Goal: Transaction & Acquisition: Purchase product/service

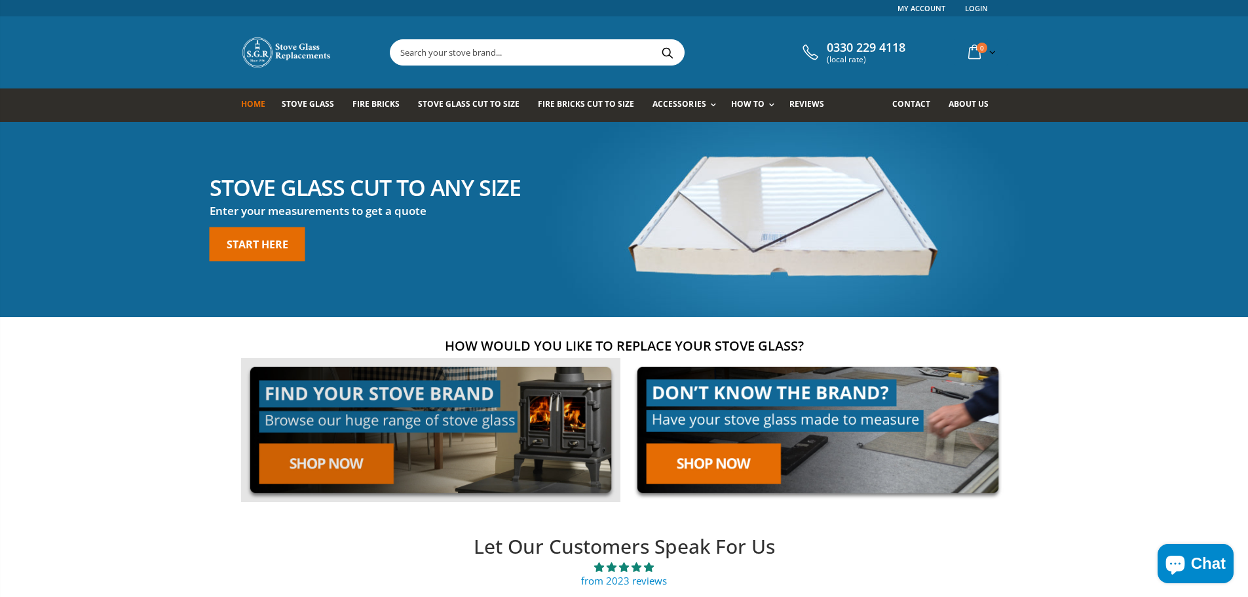
click at [368, 466] on link at bounding box center [430, 430] width 379 height 145
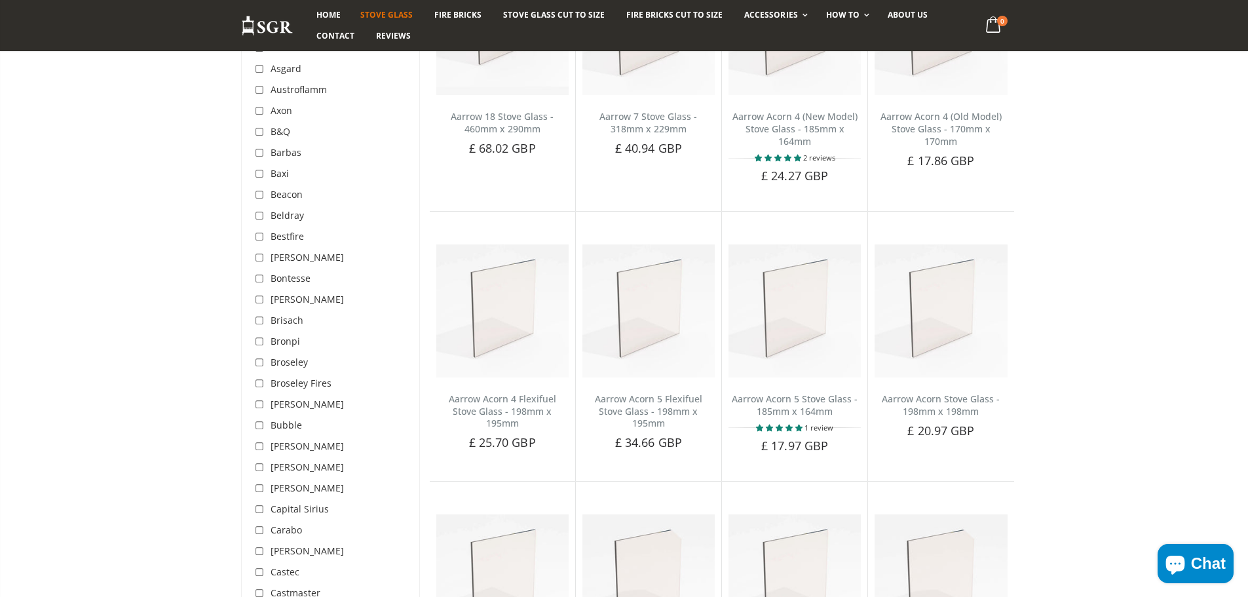
scroll to position [197, 0]
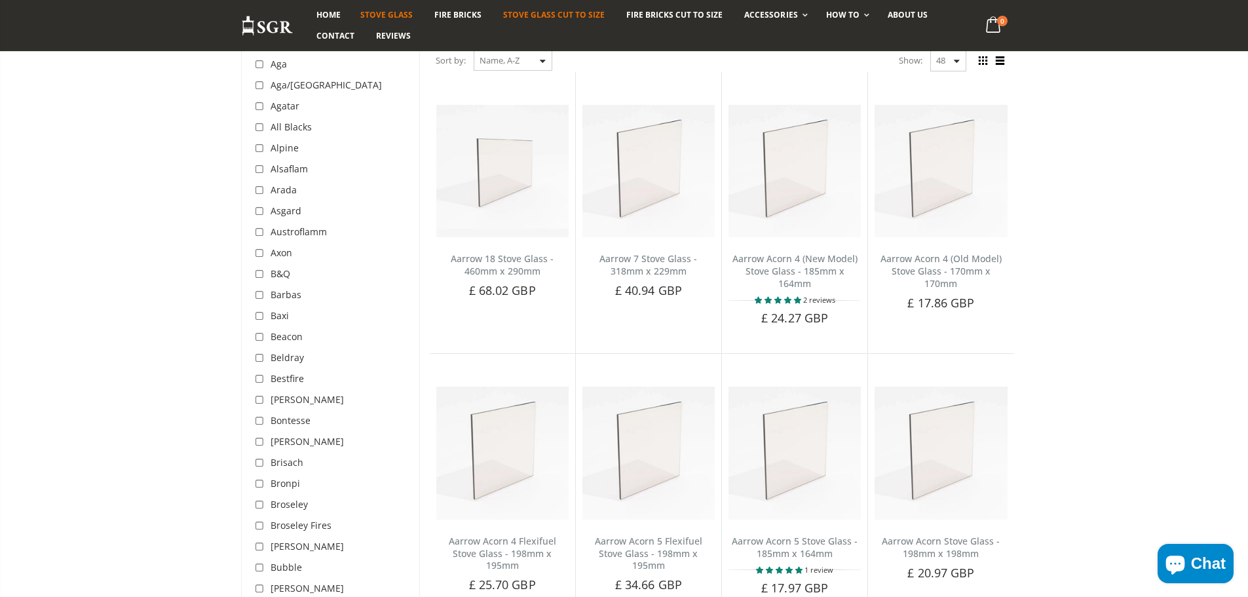
click at [561, 17] on span "Stove Glass Cut To Size" at bounding box center [554, 14] width 102 height 11
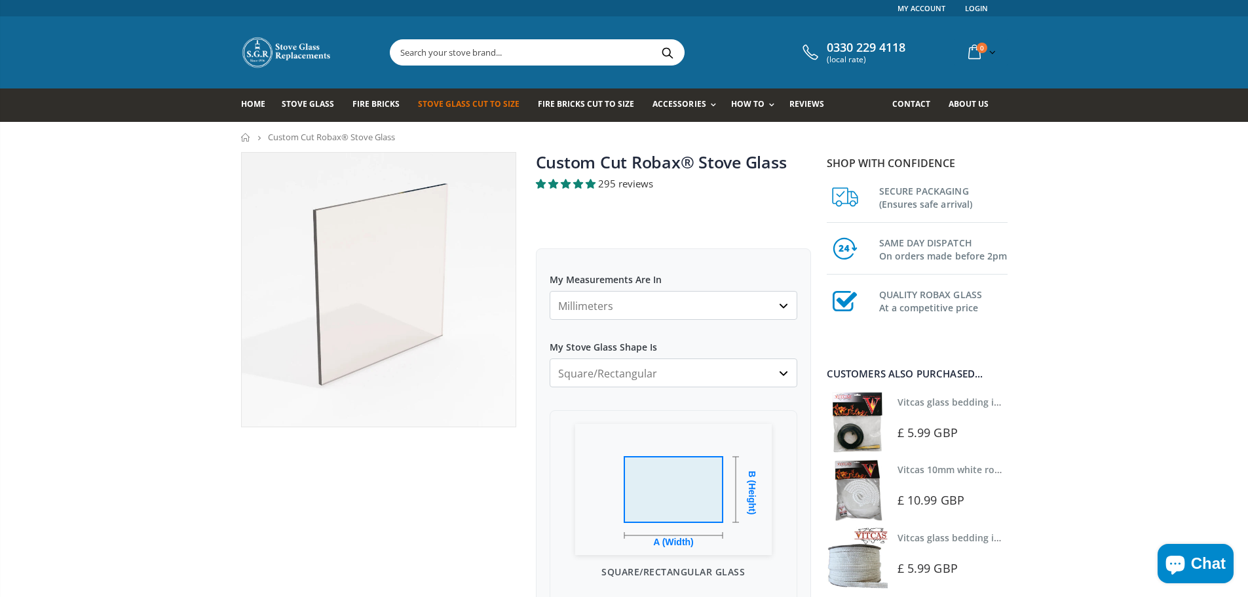
click at [634, 303] on select "Millimeters Centimeters Inches" at bounding box center [674, 305] width 248 height 29
select select "cm"
click at [550, 291] on select "Millimeters Centimeters Inches" at bounding box center [674, 305] width 248 height 29
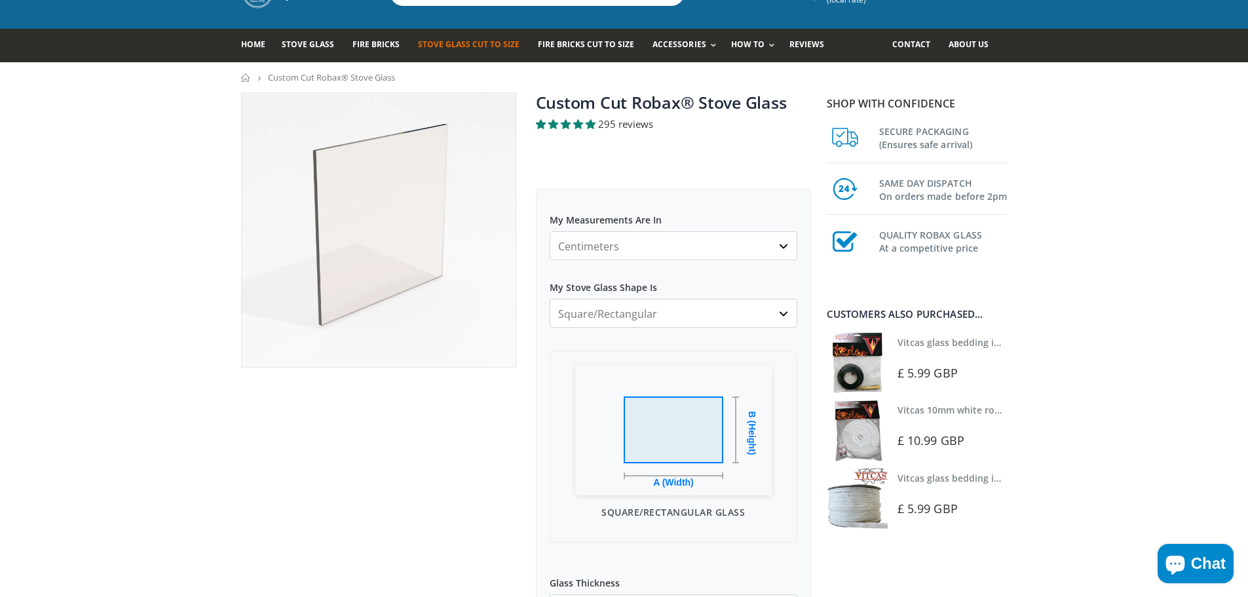
scroll to position [66, 0]
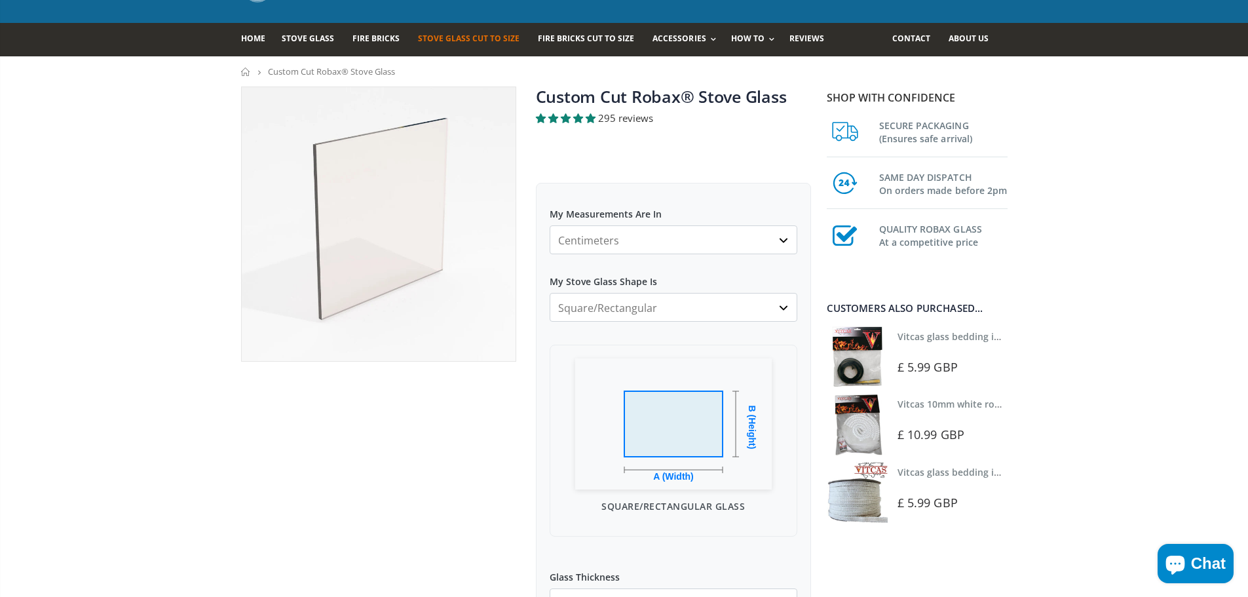
click at [650, 313] on select "Square/Rectangular Arched Half Arch Both Top Corners Cut Single Corner Cut Slop…" at bounding box center [674, 307] width 248 height 29
click at [653, 305] on select "Square/Rectangular Arched Half Arch Both Top Corners Cut Single Corner Cut Slop…" at bounding box center [674, 307] width 248 height 29
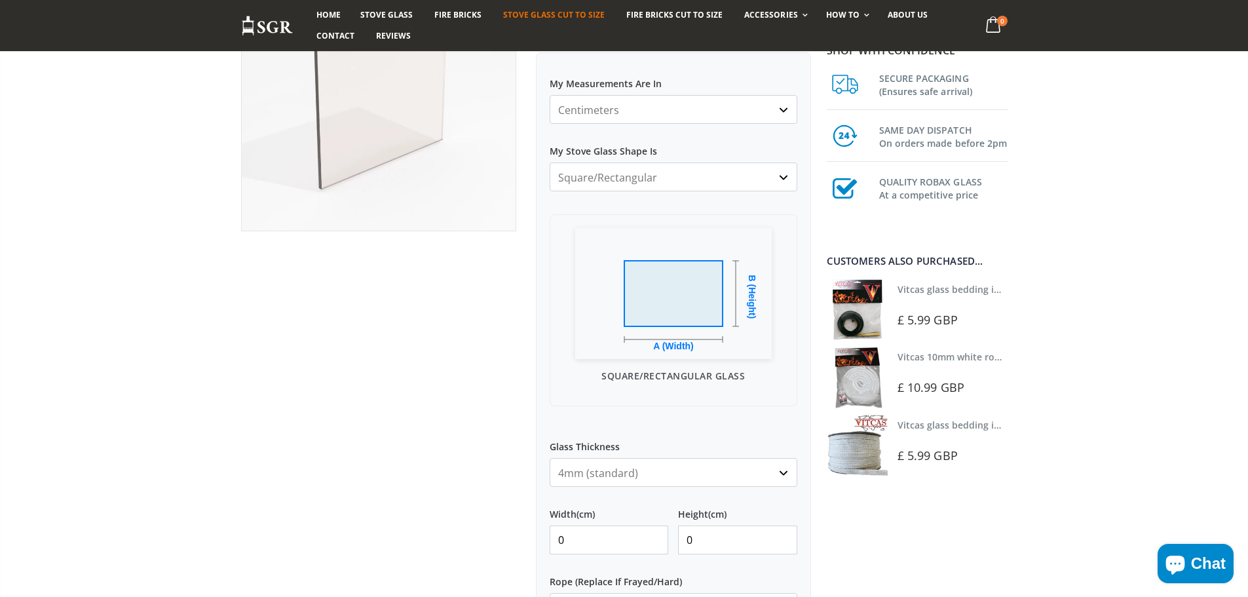
scroll to position [262, 0]
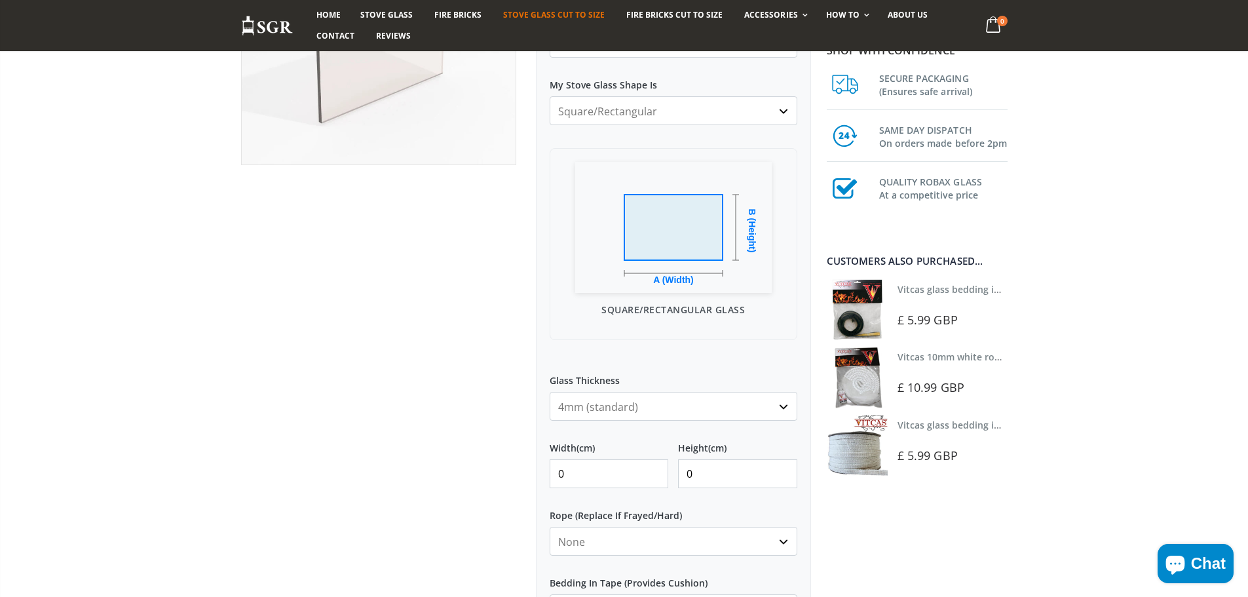
click at [609, 400] on select "4mm (standard) 5mm (gas fires with baffled flue) 3mm (For Use In Stoves With Th…" at bounding box center [674, 406] width 248 height 29
click at [550, 392] on select "4mm (standard) 5mm (gas fires with baffled flue) 3mm (For Use In Stoves With Th…" at bounding box center [674, 406] width 248 height 29
drag, startPoint x: 584, startPoint y: 471, endPoint x: 540, endPoint y: 472, distance: 43.9
click at [540, 472] on div "My Measurements Are In Millimeters Centimeters Inches For inches, please enter …" at bounding box center [673, 385] width 275 height 798
type input "25"
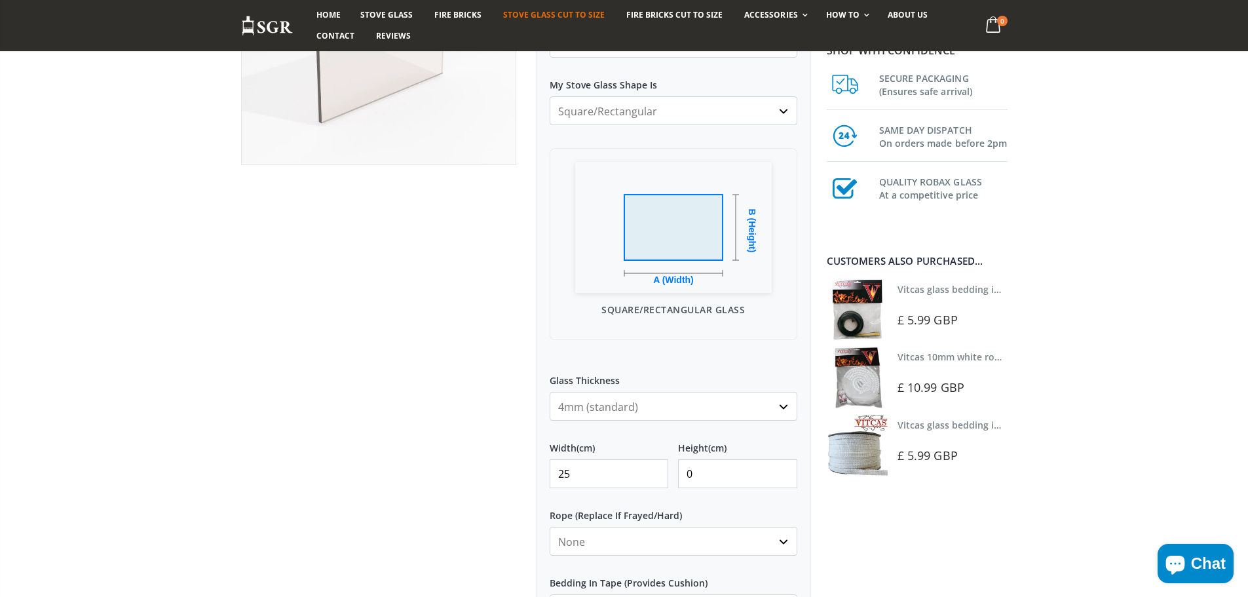
drag, startPoint x: 709, startPoint y: 474, endPoint x: 654, endPoint y: 488, distance: 56.1
click at [654, 488] on div "Width (cm) 25 Height (cm) 0" at bounding box center [674, 459] width 248 height 58
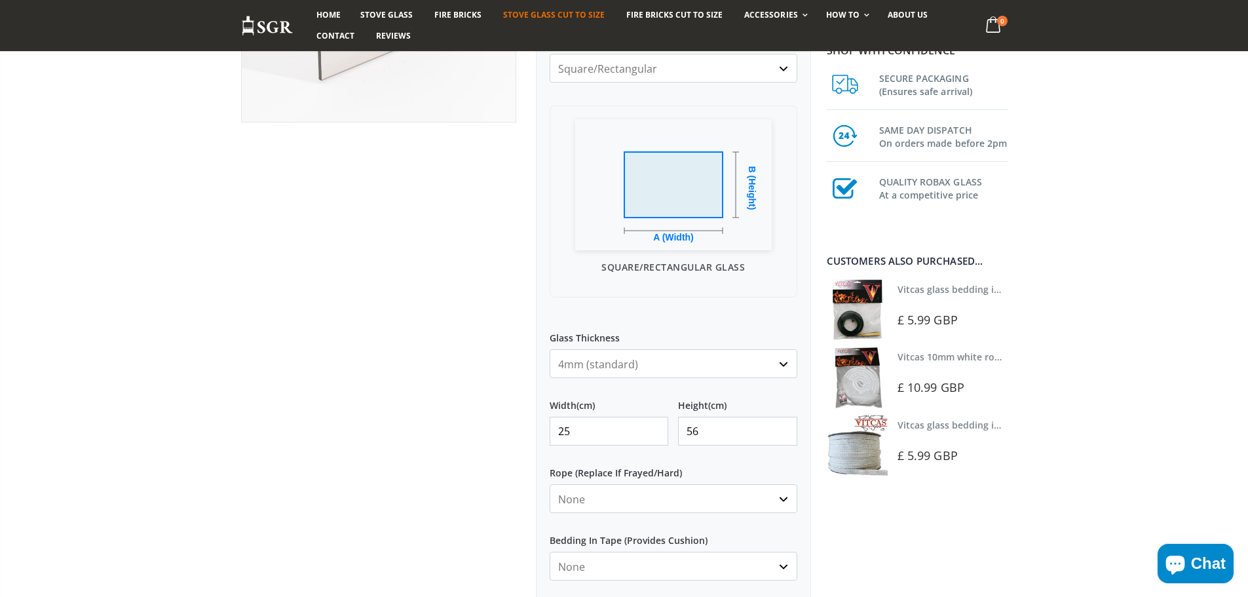
scroll to position [328, 0]
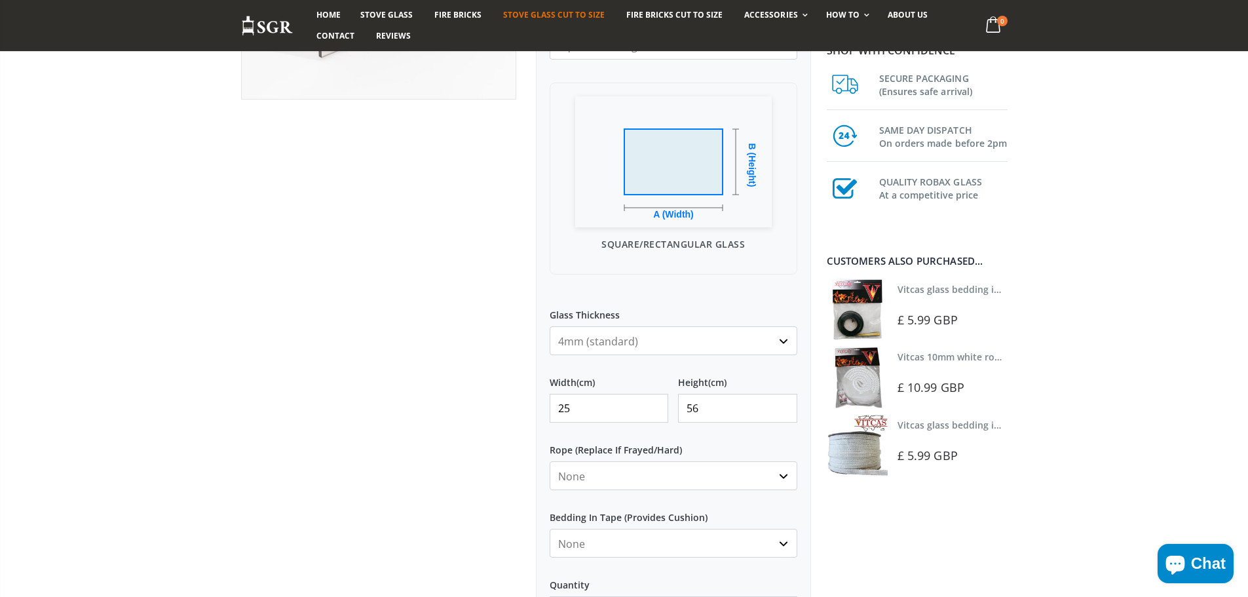
type input "56"
click at [605, 481] on select "None 3mm White 6mm White 8mm White 10mm White 12mm White 6mm Black 8mm Black 10…" at bounding box center [674, 475] width 248 height 29
select select "6mm-black"
click at [550, 461] on select "None 3mm White 6mm White 8mm White 10mm White 12mm White 6mm Black 8mm Black 10…" at bounding box center [674, 475] width 248 height 29
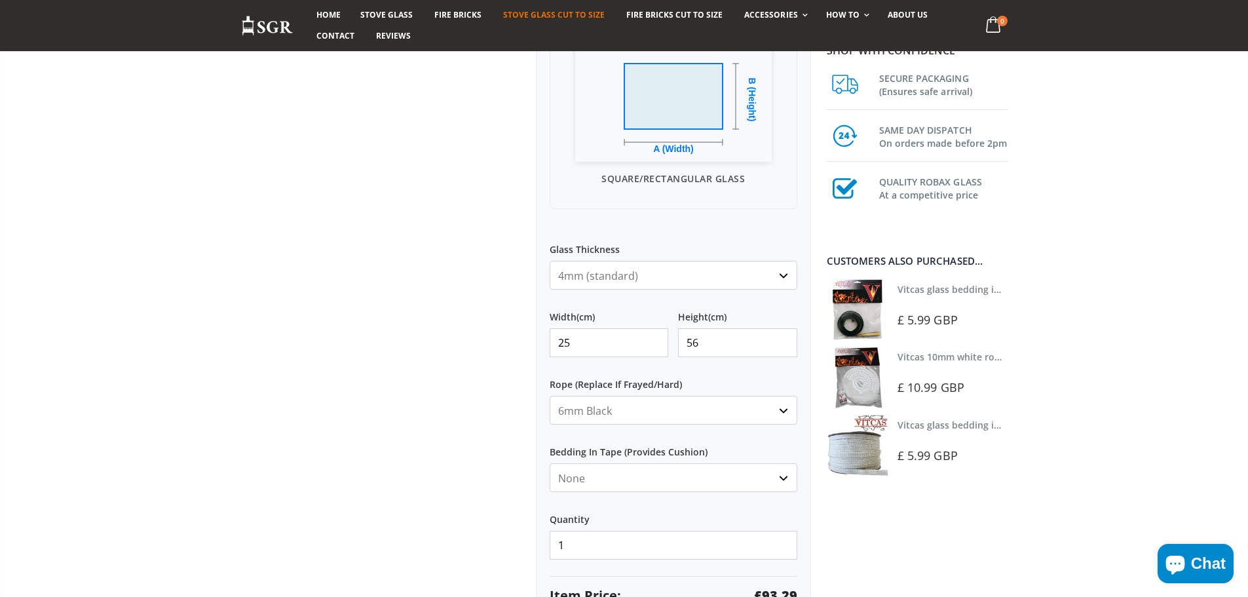
scroll to position [459, 0]
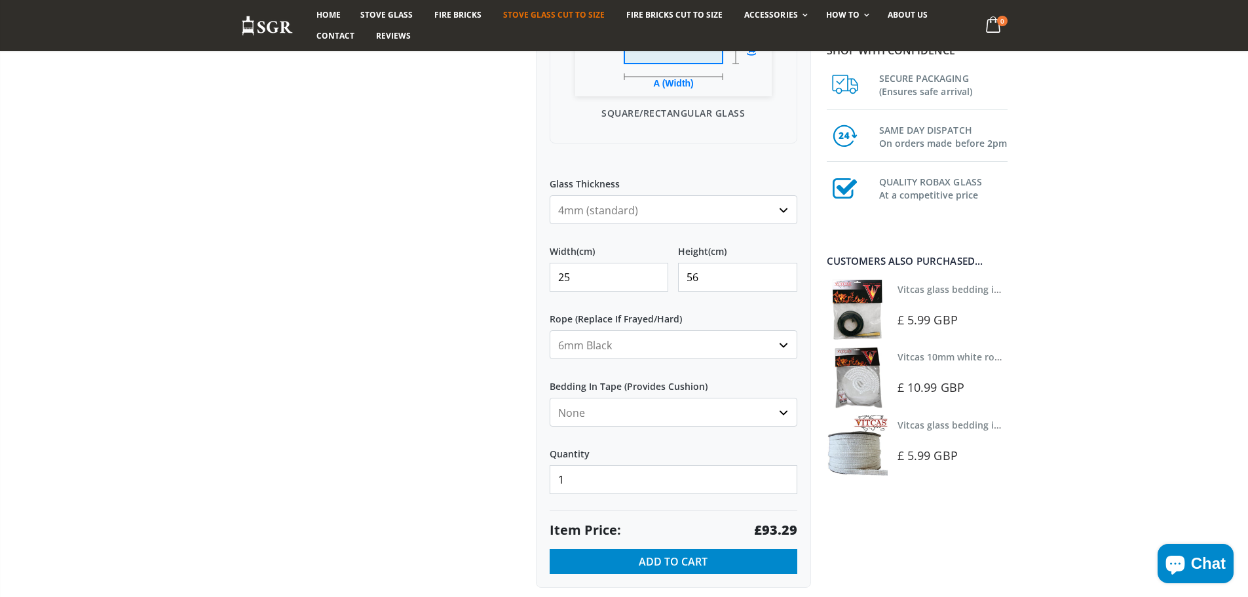
click at [635, 413] on select "None Black White" at bounding box center [674, 412] width 248 height 29
select select "black"
click at [550, 398] on select "None Black White" at bounding box center [674, 412] width 248 height 29
click at [677, 561] on span "Add to Cart" at bounding box center [673, 561] width 69 height 14
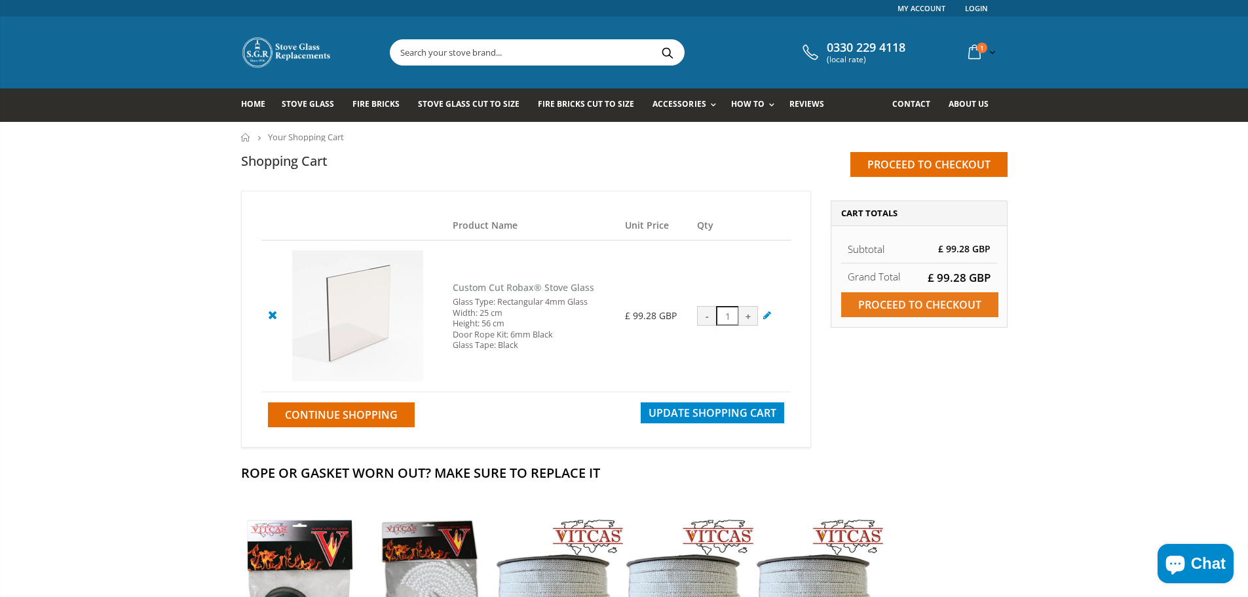
click at [941, 309] on input "Proceed to checkout" at bounding box center [919, 304] width 157 height 25
